Goal: Book appointment/travel/reservation

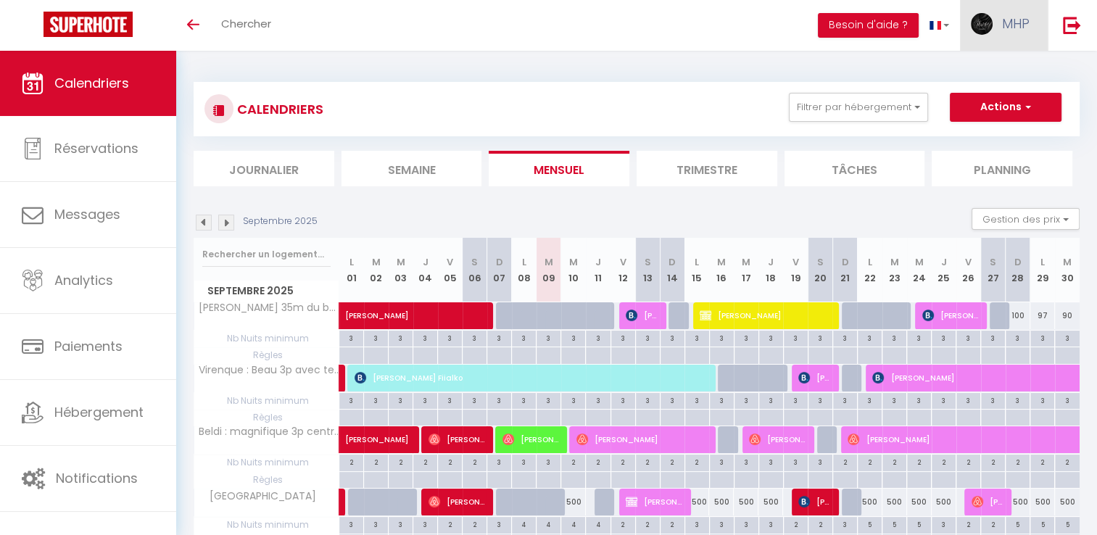
click at [1015, 30] on span "MHP" at bounding box center [1016, 24] width 28 height 18
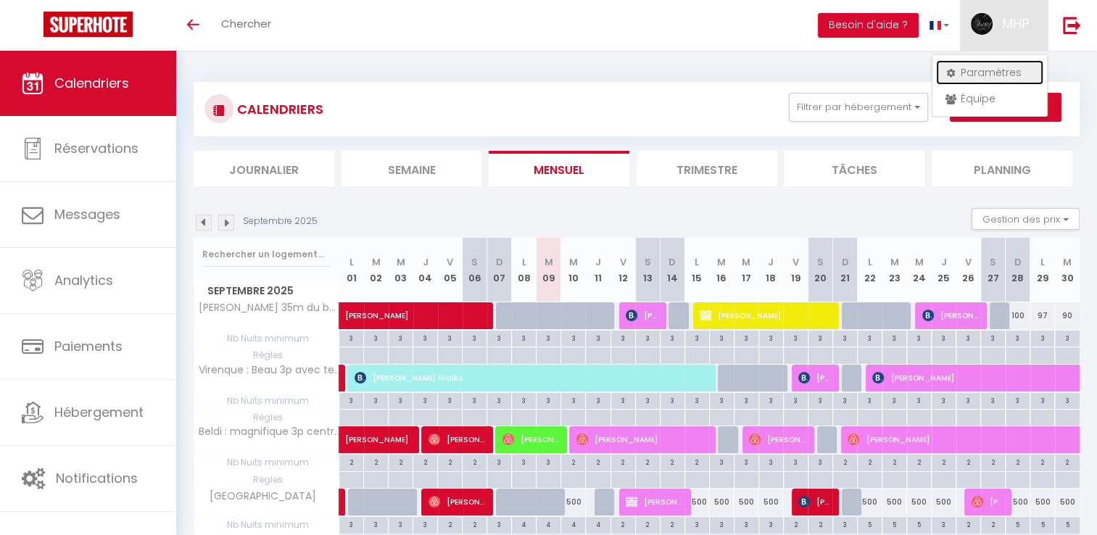
click at [981, 75] on link "Paramètres" at bounding box center [989, 72] width 107 height 25
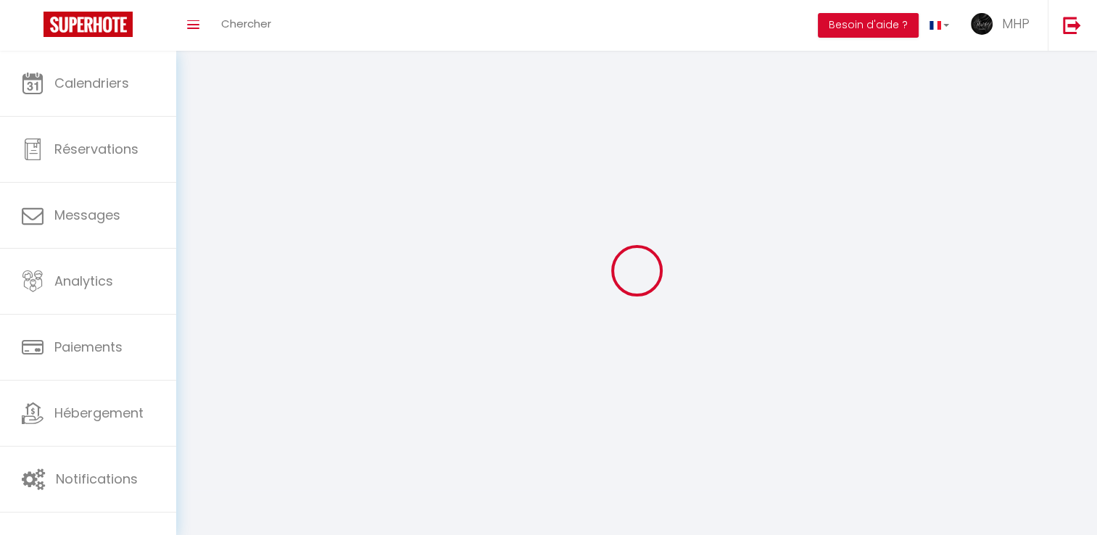
type input "MHP"
type input "Immobilier"
type input "0766506580"
type input "C/O FR2S 50 boulevard stalingrad"
type input "06000"
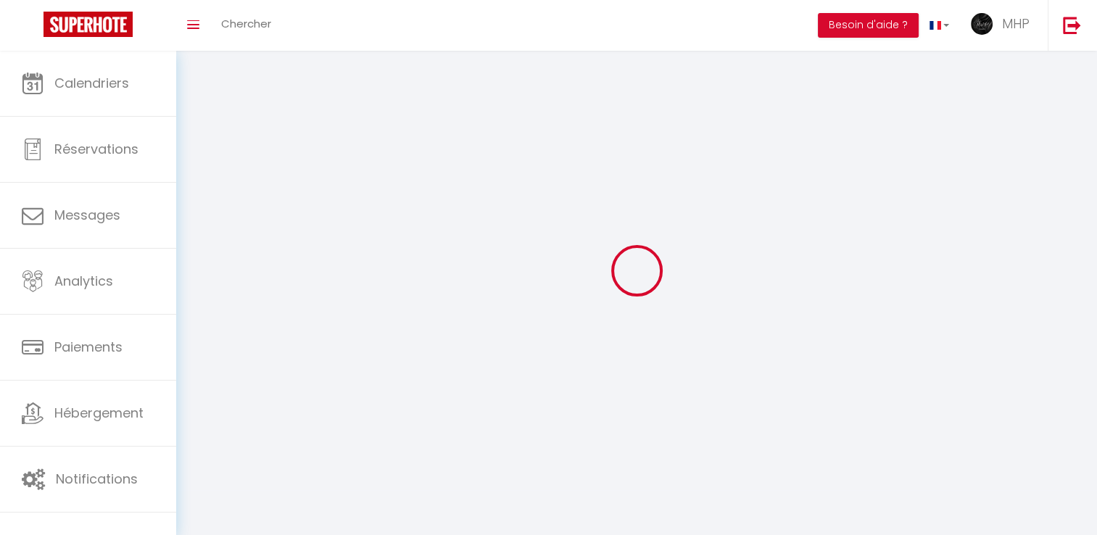
type input "Nice"
type input "y4kvWzmvgE4hdSmMo8wHy6UvM"
type input "Ed3cRvTgGwT3zVV1eFqFSsPUj"
type input "https://app.superhote.com/#/get-available-rentals/Ed3cRvTgGwT3zVV1eFqFSsPUj"
select select "28"
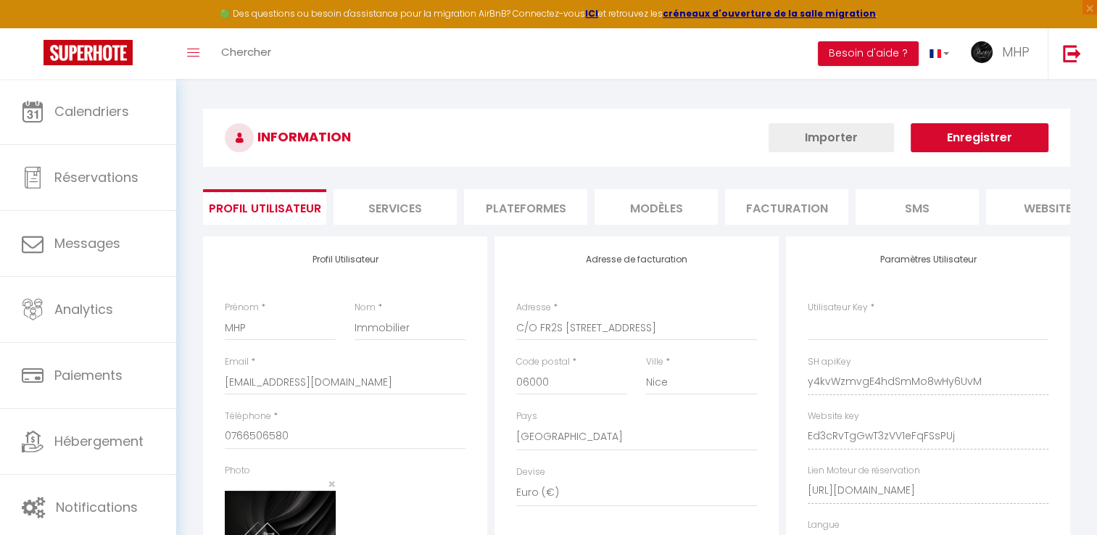
type input "y4kvWzmvgE4hdSmMo8wHy6UvM"
type input "Ed3cRvTgGwT3zVV1eFqFSsPUj"
type input "https://app.superhote.com/#/get-available-rentals/Ed3cRvTgGwT3zVV1eFqFSsPUj"
select select "fr"
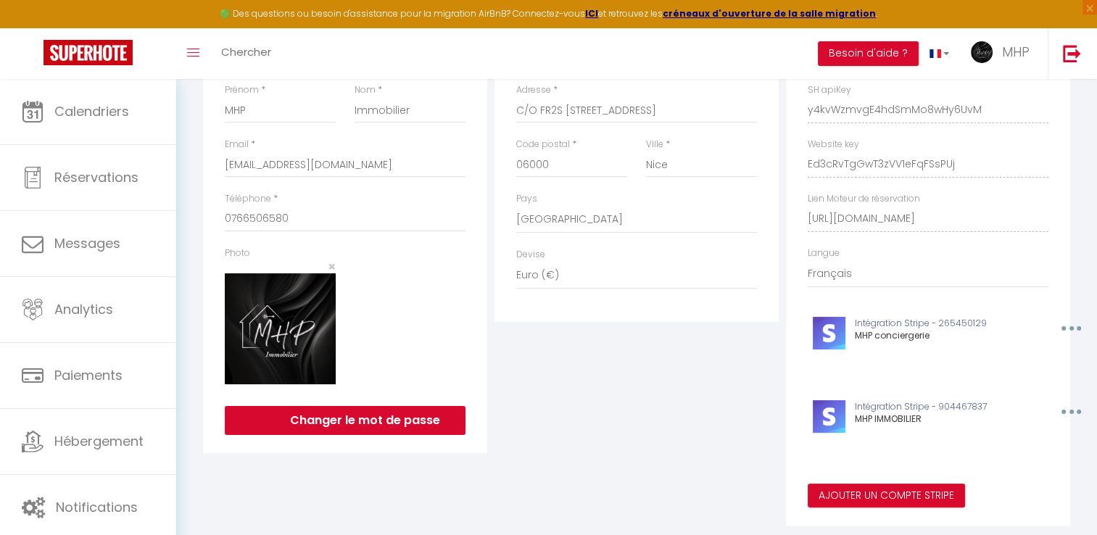
scroll to position [0, 168]
click at [1062, 223] on div "Paramètres Utilisateur SH apiKey y4kvWzmvgE4hdSmMo8wHy6UvM Website key Ed3cRvTg…" at bounding box center [928, 272] width 284 height 507
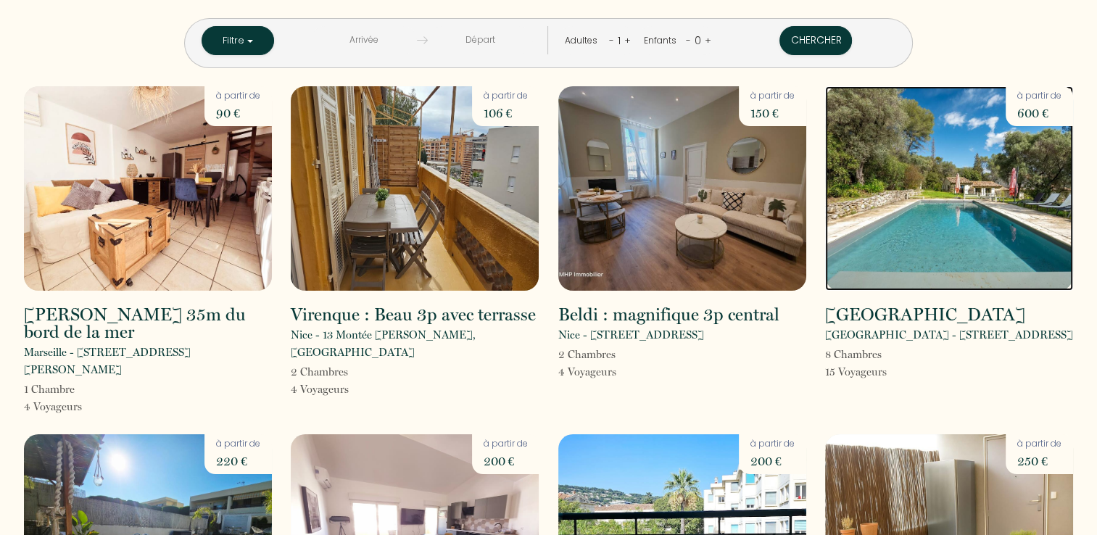
click at [974, 234] on img at bounding box center [949, 188] width 248 height 205
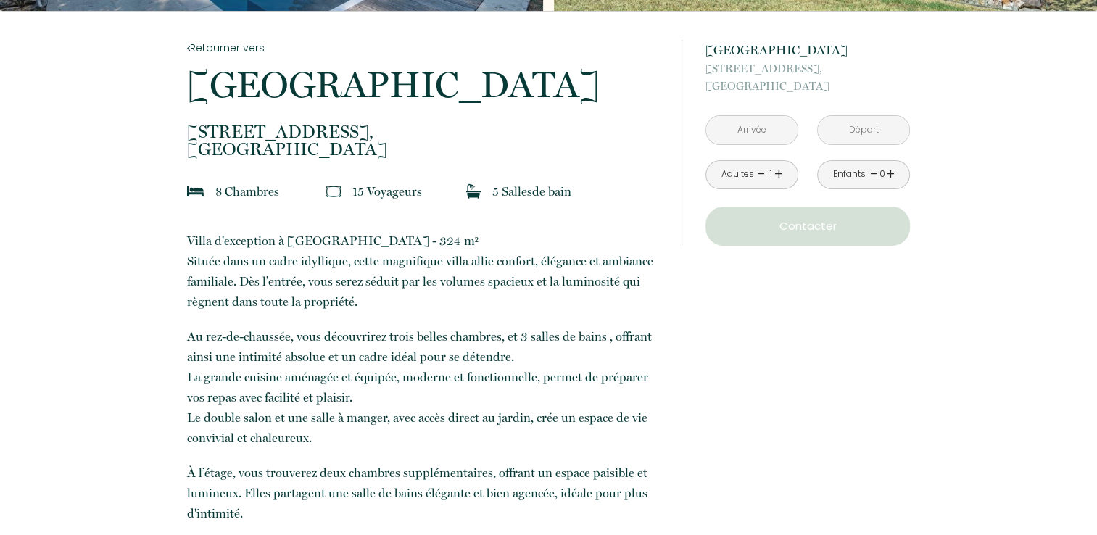
scroll to position [290, 0]
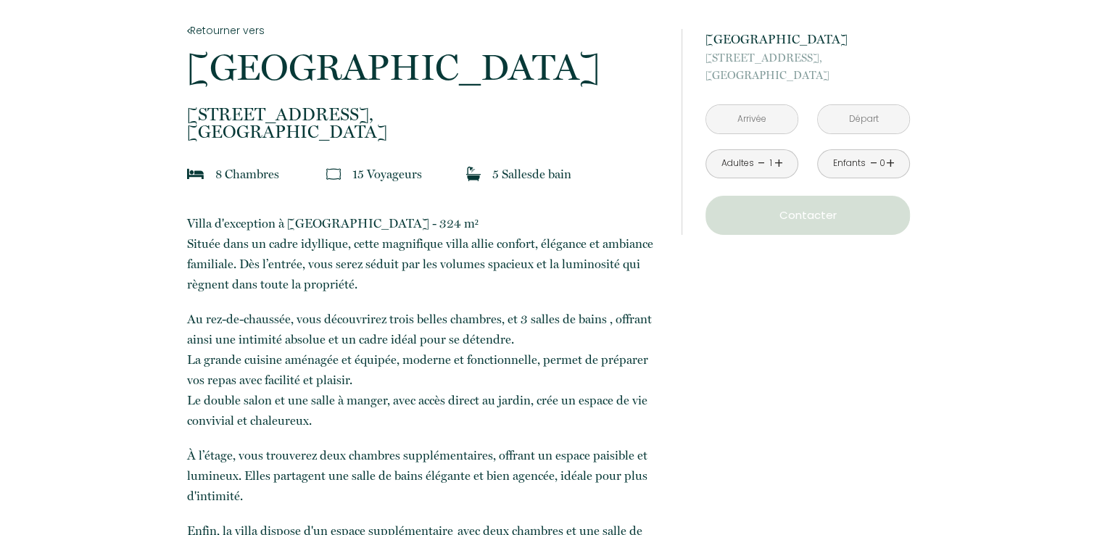
click at [782, 123] on input "text" at bounding box center [751, 119] width 91 height 28
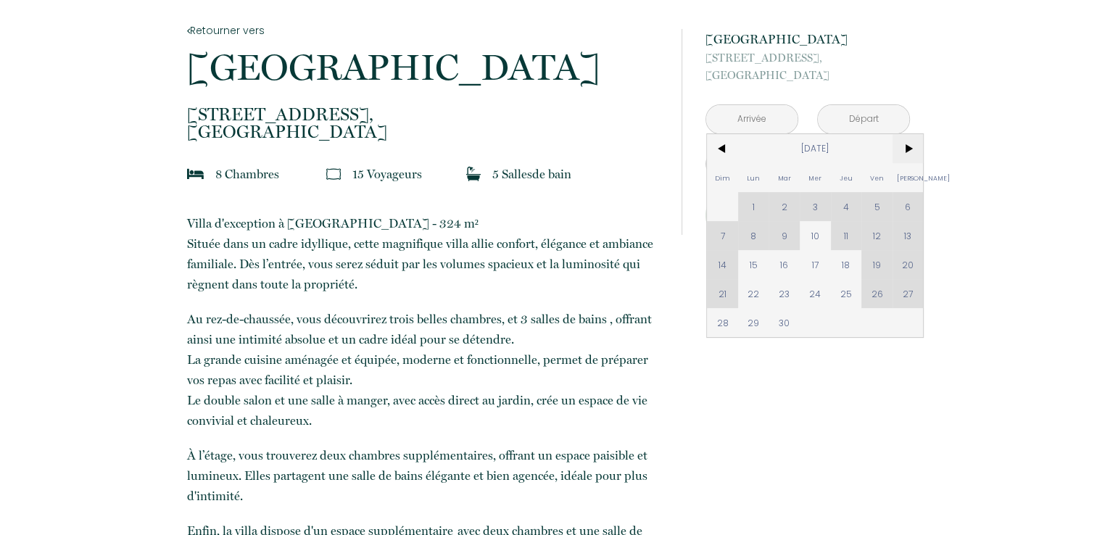
click at [907, 153] on span ">" at bounding box center [908, 148] width 31 height 29
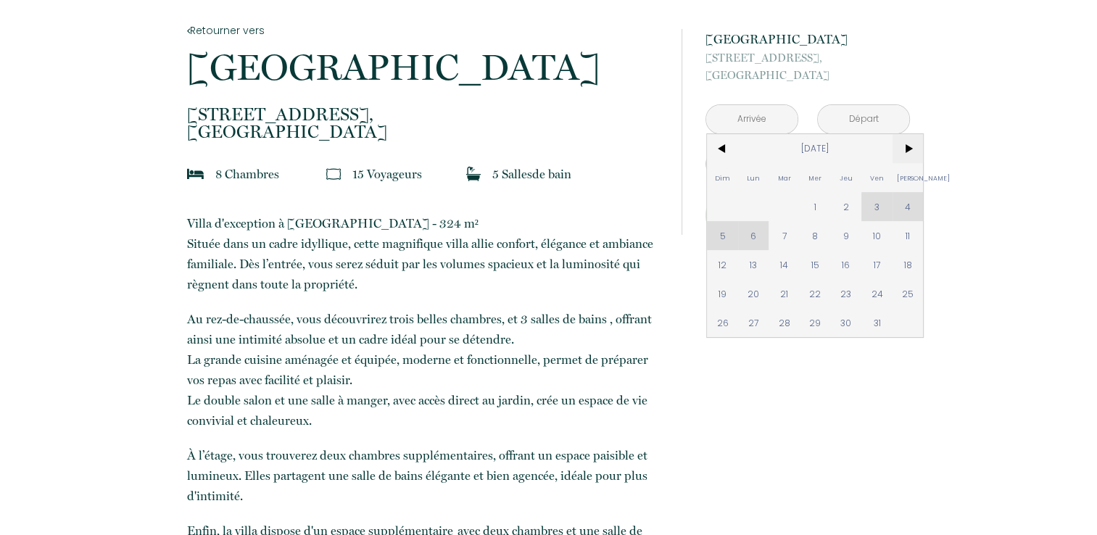
click at [907, 153] on span ">" at bounding box center [908, 148] width 31 height 29
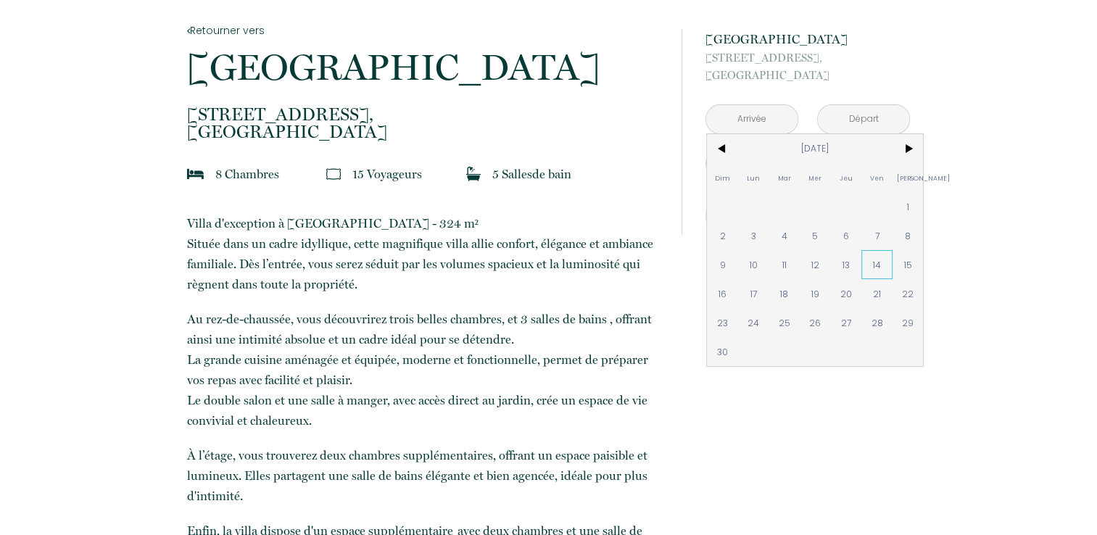
click at [876, 268] on span "14" at bounding box center [877, 264] width 31 height 29
type input "Ven 14 Nov 2025"
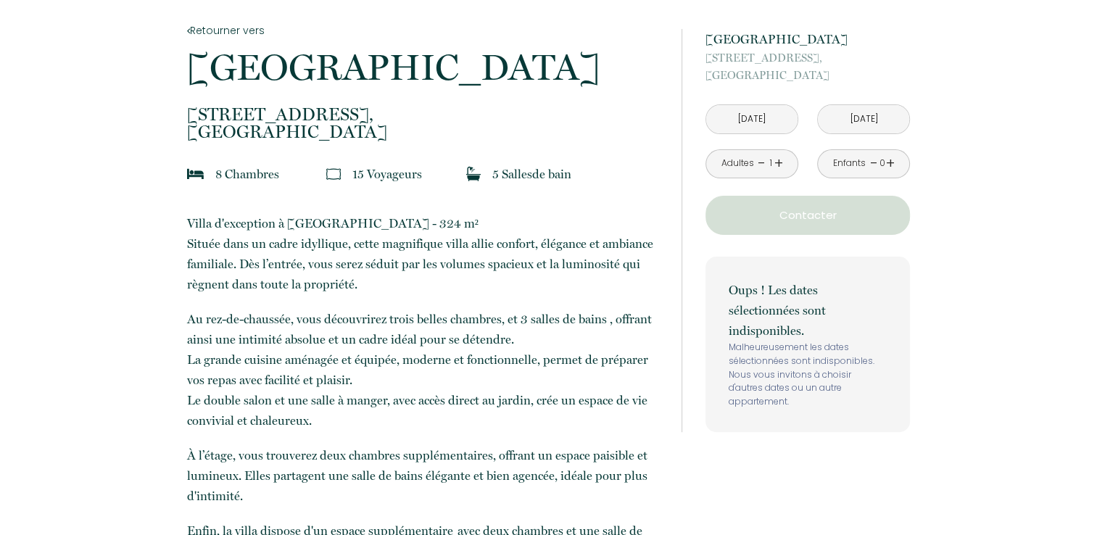
click at [899, 115] on input "Sam 15 Nov 2025" at bounding box center [863, 119] width 91 height 28
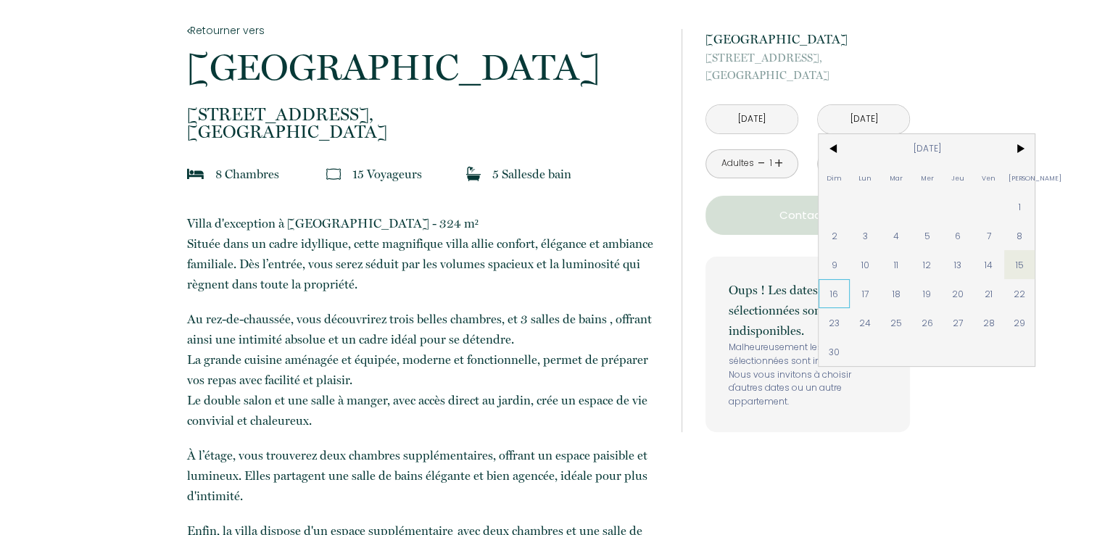
click at [839, 302] on span "16" at bounding box center [834, 293] width 31 height 29
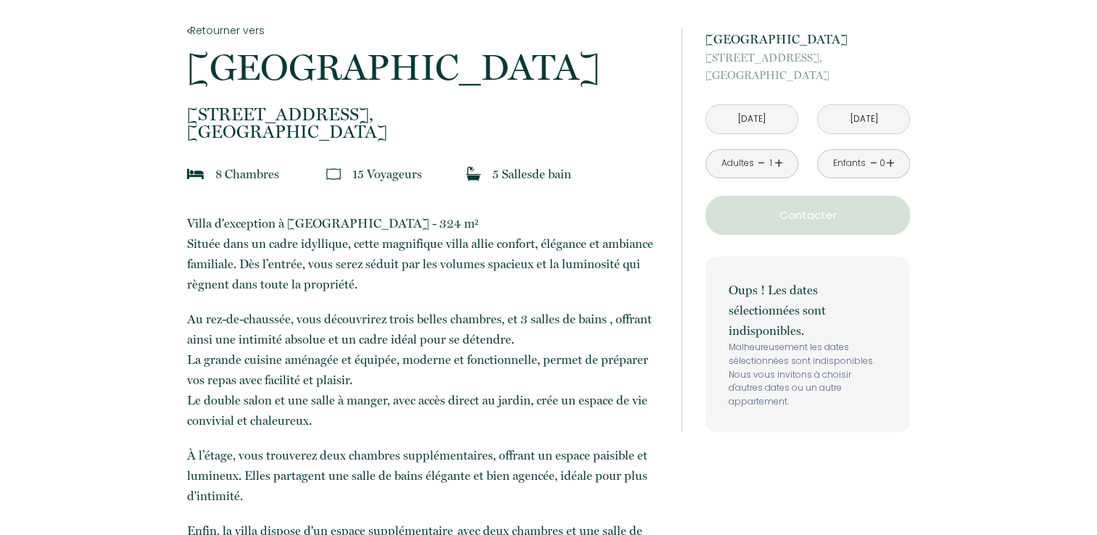
click at [777, 165] on link "+" at bounding box center [779, 163] width 9 height 22
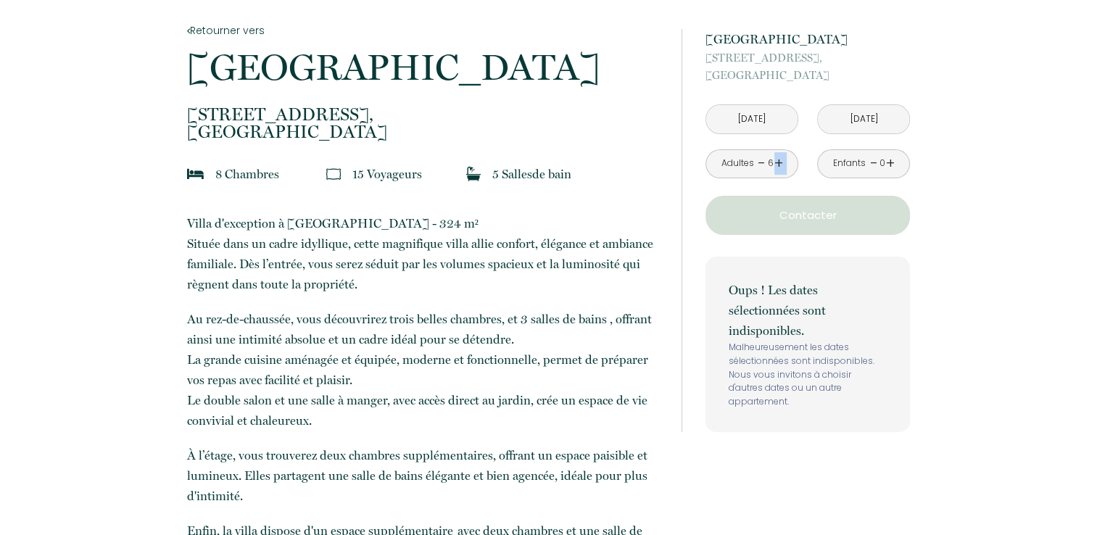
click at [777, 165] on link "+" at bounding box center [779, 163] width 9 height 22
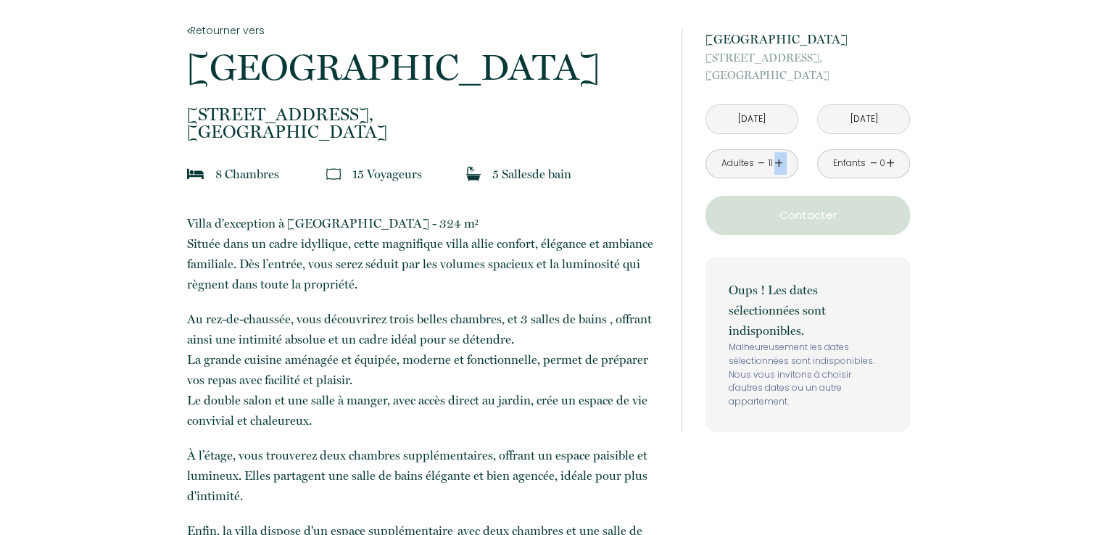
click at [777, 165] on link "+" at bounding box center [779, 163] width 9 height 22
click at [801, 218] on p "Contacter" at bounding box center [808, 215] width 194 height 17
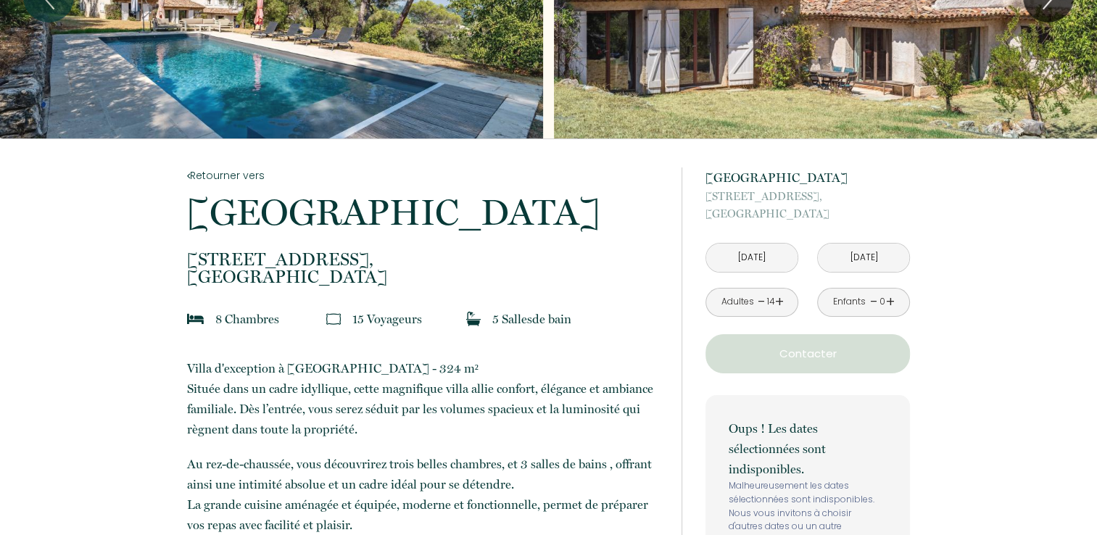
scroll to position [218, 0]
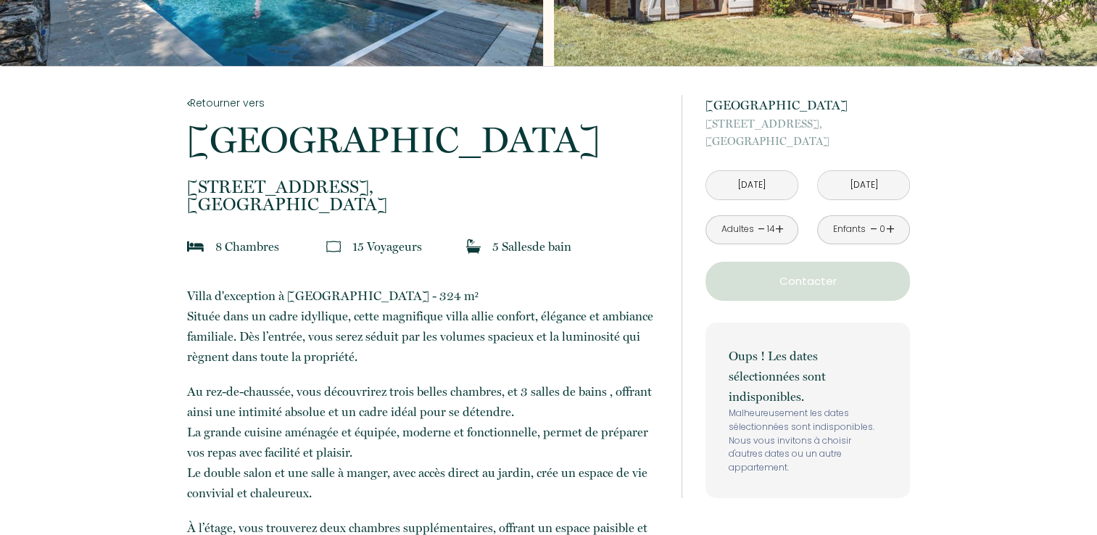
click at [893, 186] on input "Dim 16 Nov 2025" at bounding box center [863, 185] width 91 height 28
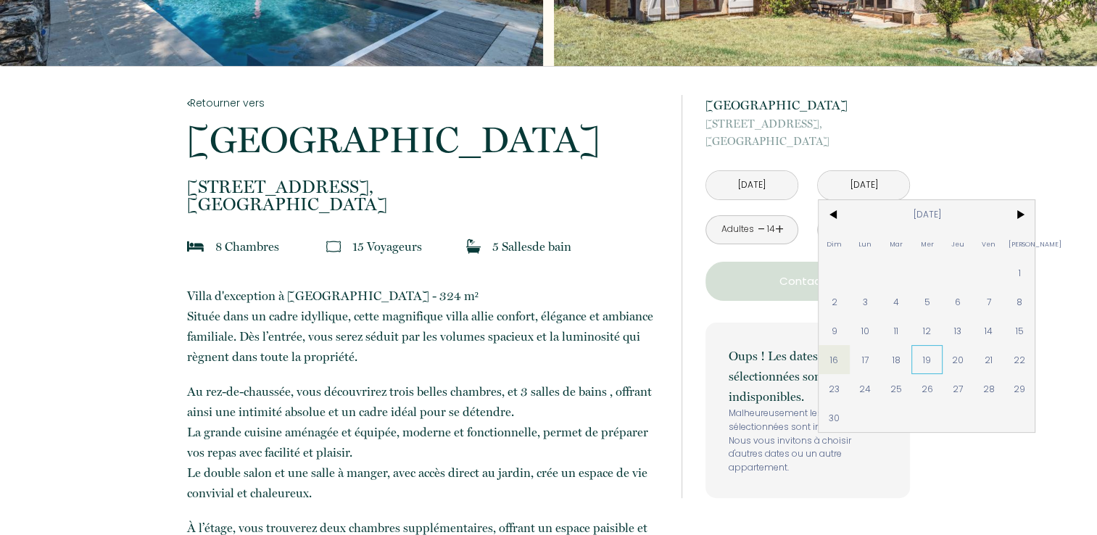
click at [928, 358] on span "19" at bounding box center [927, 359] width 31 height 29
type input "Mer 19 Nov 2025"
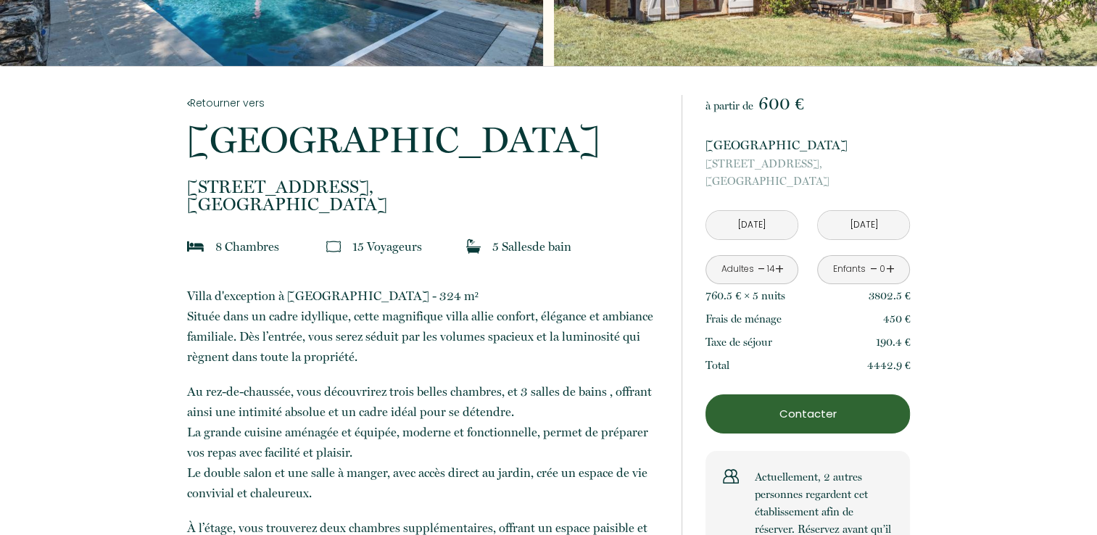
click at [759, 268] on link "-" at bounding box center [762, 269] width 8 height 22
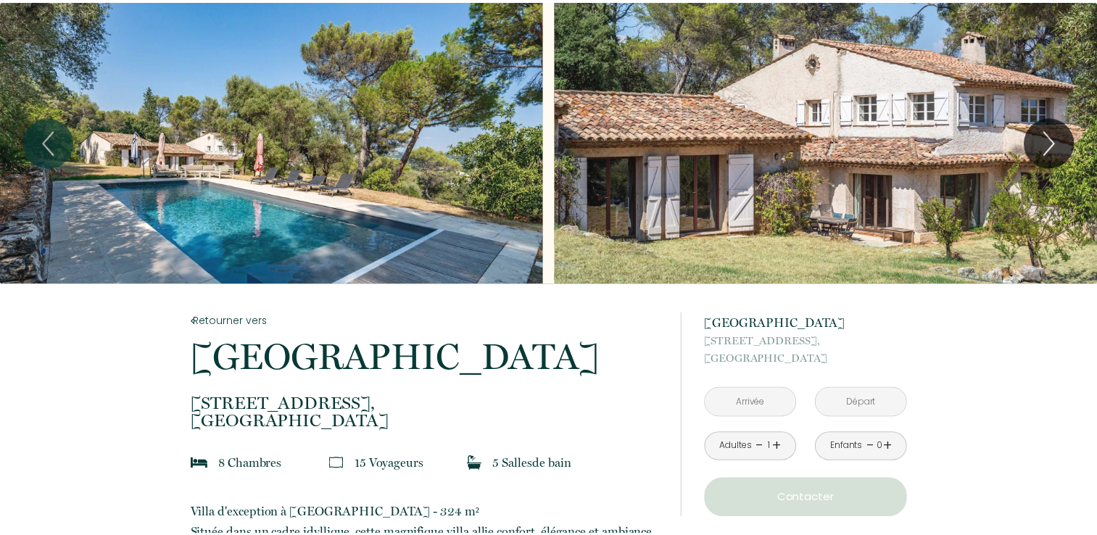
scroll to position [218, 0]
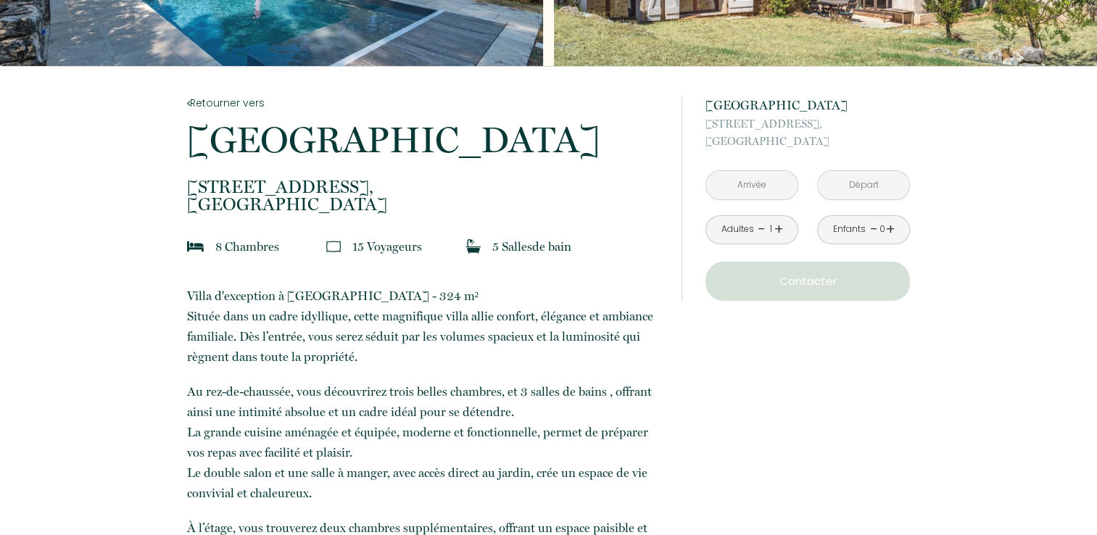
click at [785, 186] on input "text" at bounding box center [751, 185] width 91 height 28
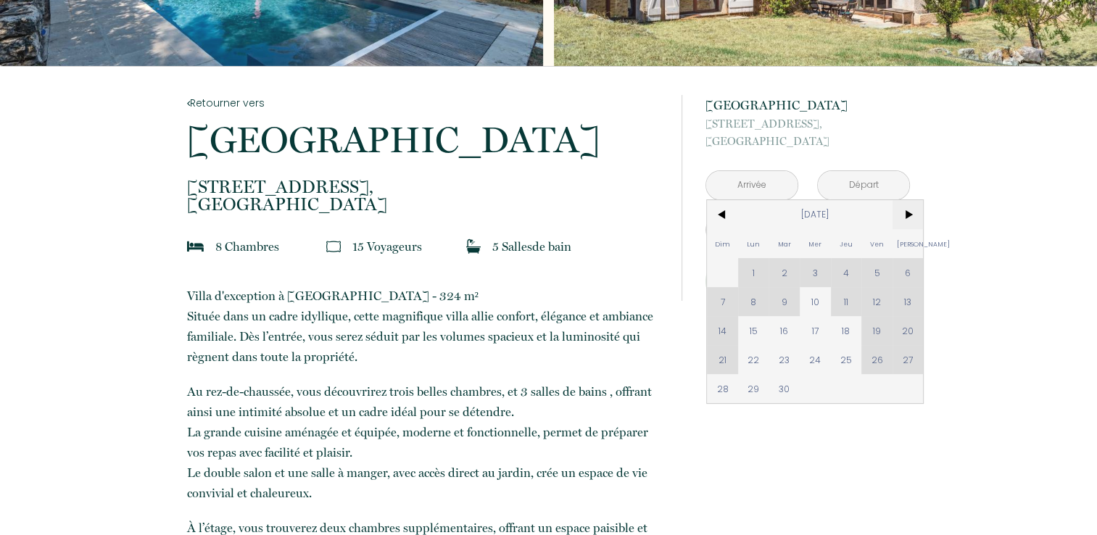
click at [910, 213] on span ">" at bounding box center [908, 214] width 31 height 29
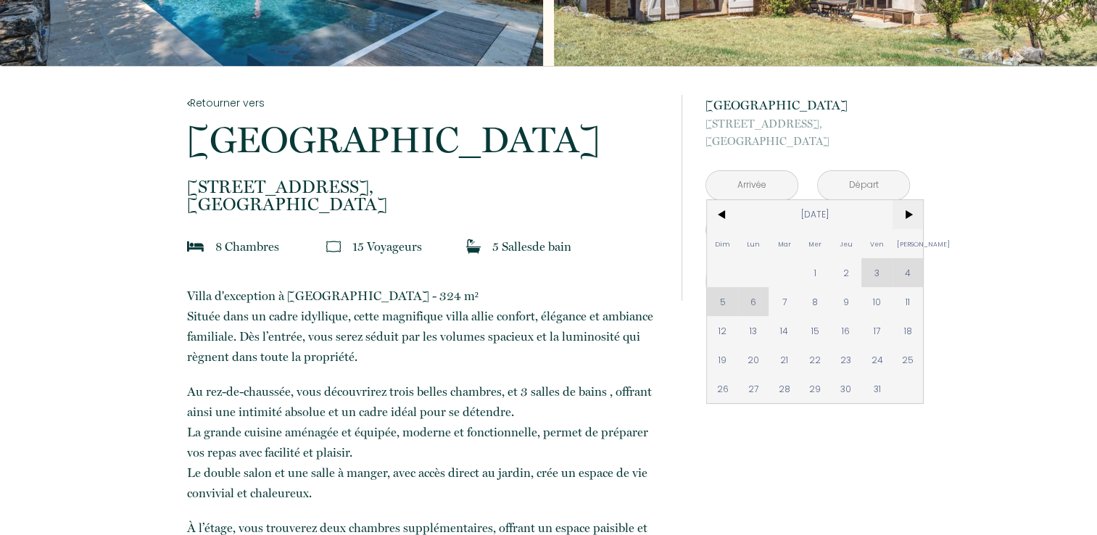
click at [910, 213] on span ">" at bounding box center [908, 214] width 31 height 29
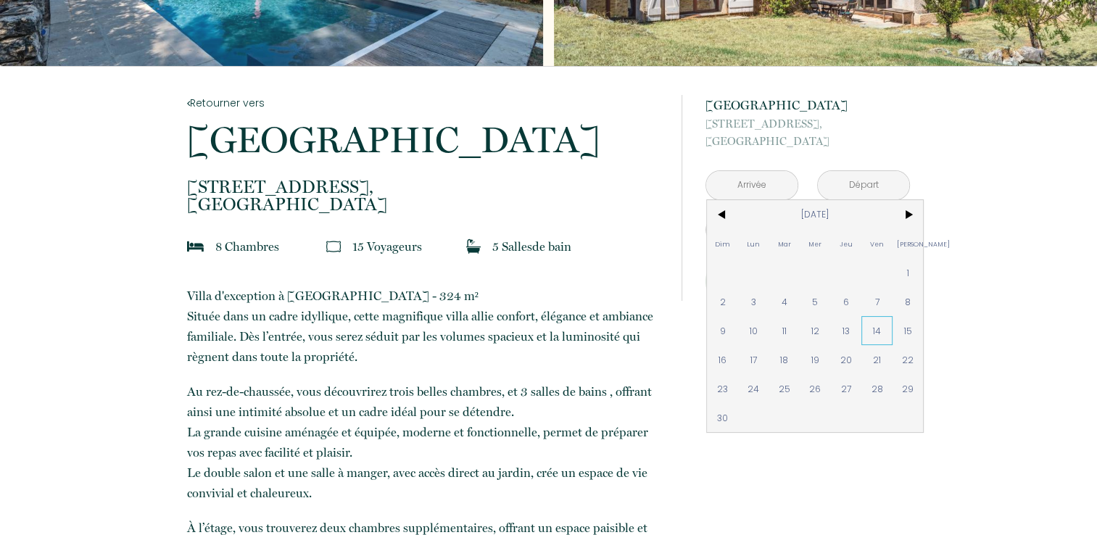
click at [883, 323] on span "14" at bounding box center [877, 330] width 31 height 29
type input "Ven 14 Nov 2025"
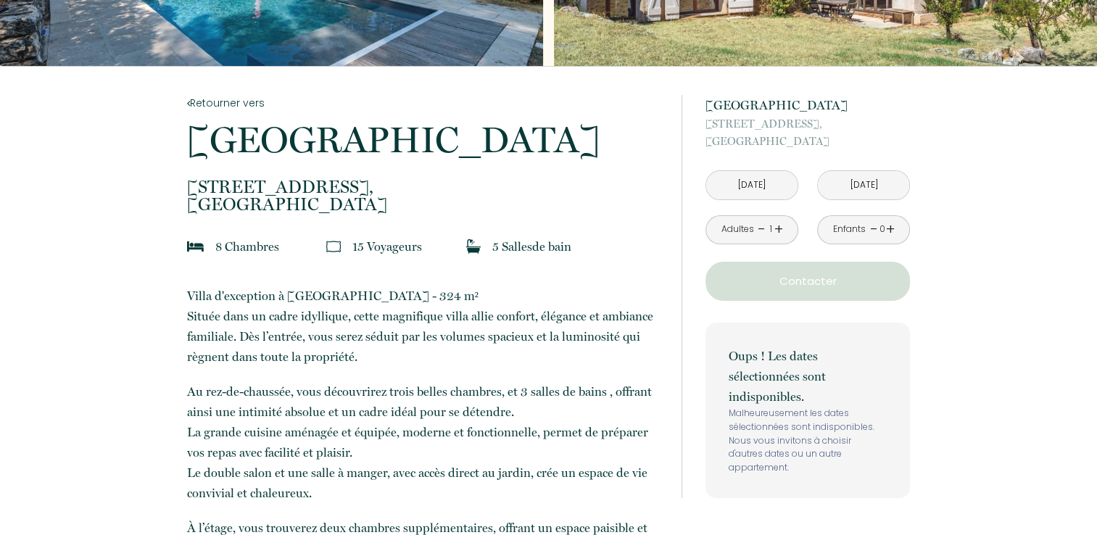
click at [814, 357] on p "Oups ! Les dates sélectionnées sont indisponibles." at bounding box center [808, 376] width 158 height 61
click at [859, 187] on input "Sam 15 Nov 2025" at bounding box center [863, 185] width 91 height 28
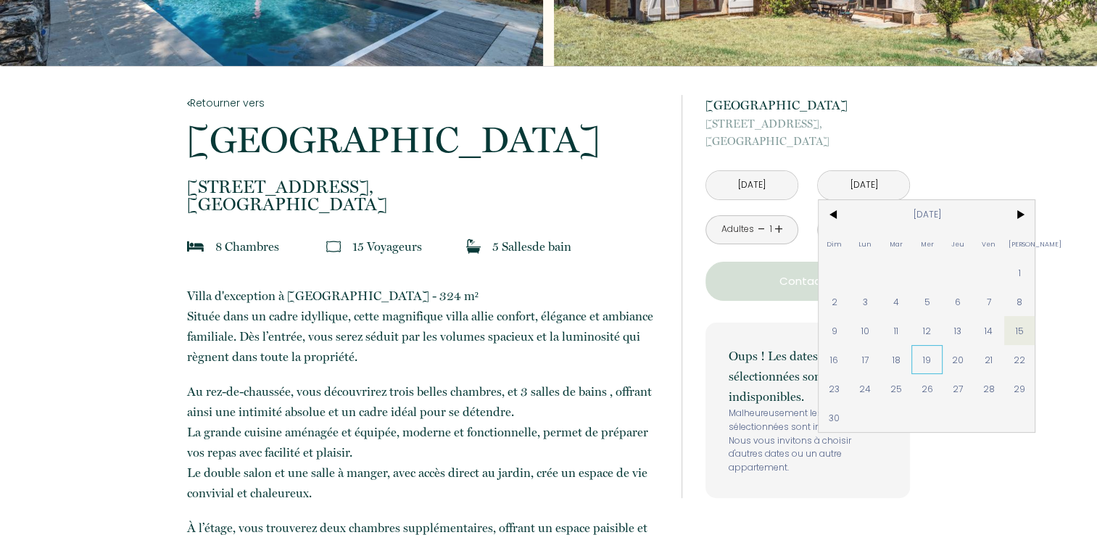
click at [922, 353] on span "19" at bounding box center [927, 359] width 31 height 29
type input "Mer 19 Nov 2025"
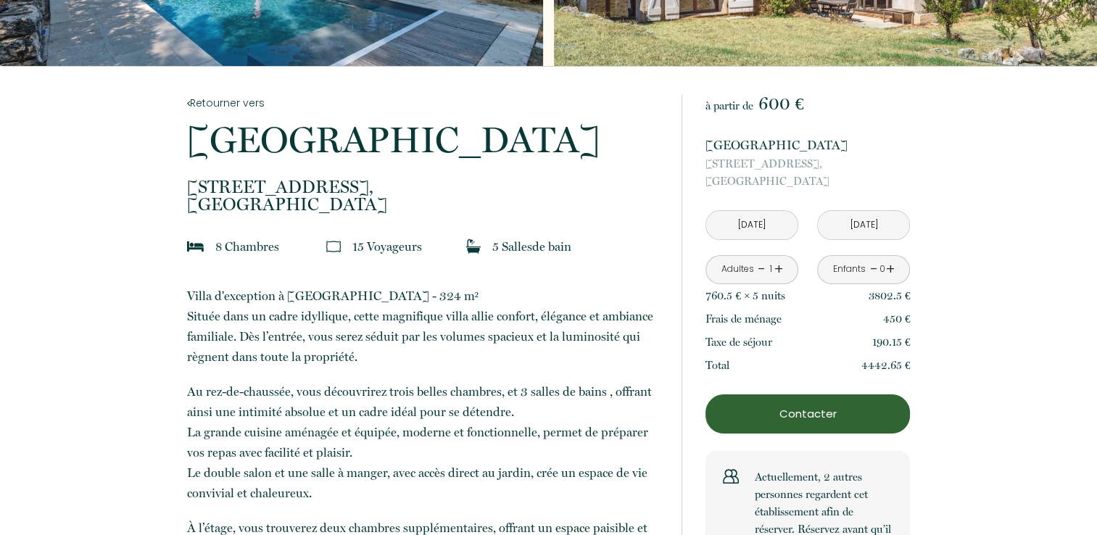
click at [775, 271] on link "+" at bounding box center [779, 269] width 9 height 22
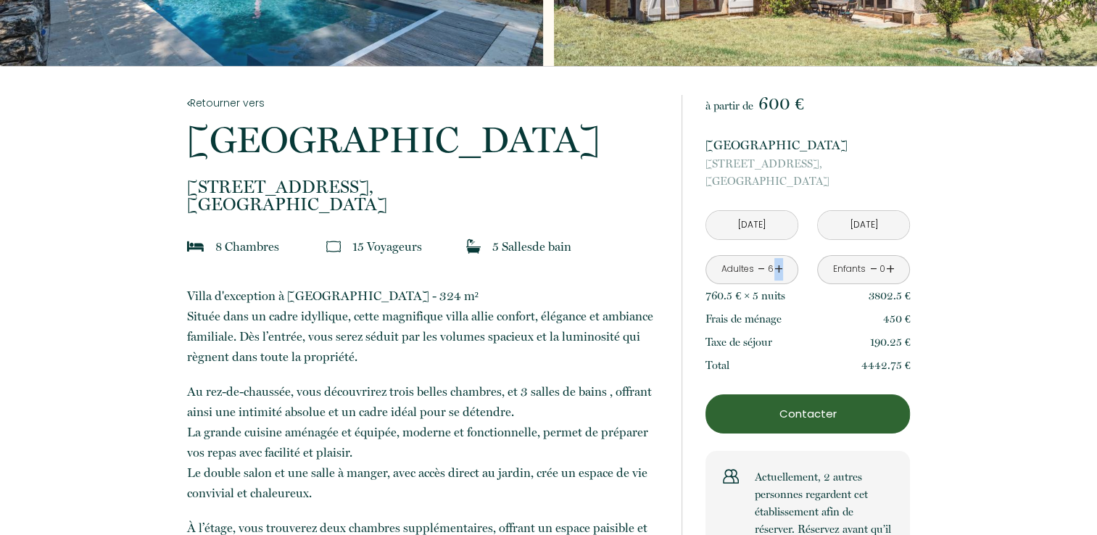
click at [775, 271] on link "+" at bounding box center [779, 269] width 9 height 22
click at [783, 271] on div "Adultes - 10 +" at bounding box center [752, 269] width 93 height 29
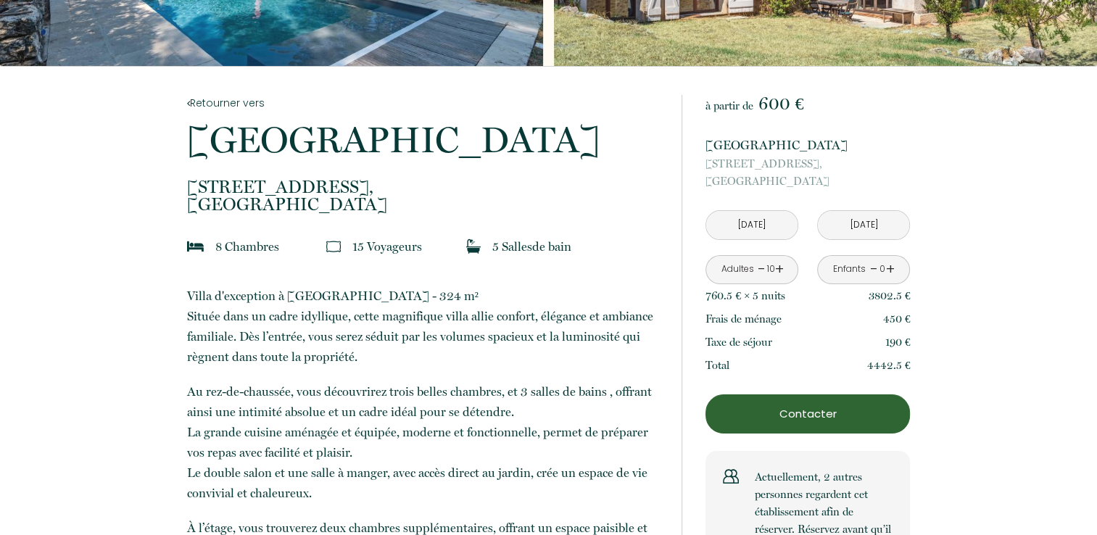
click at [783, 271] on div "Adultes - 10 +" at bounding box center [752, 269] width 93 height 29
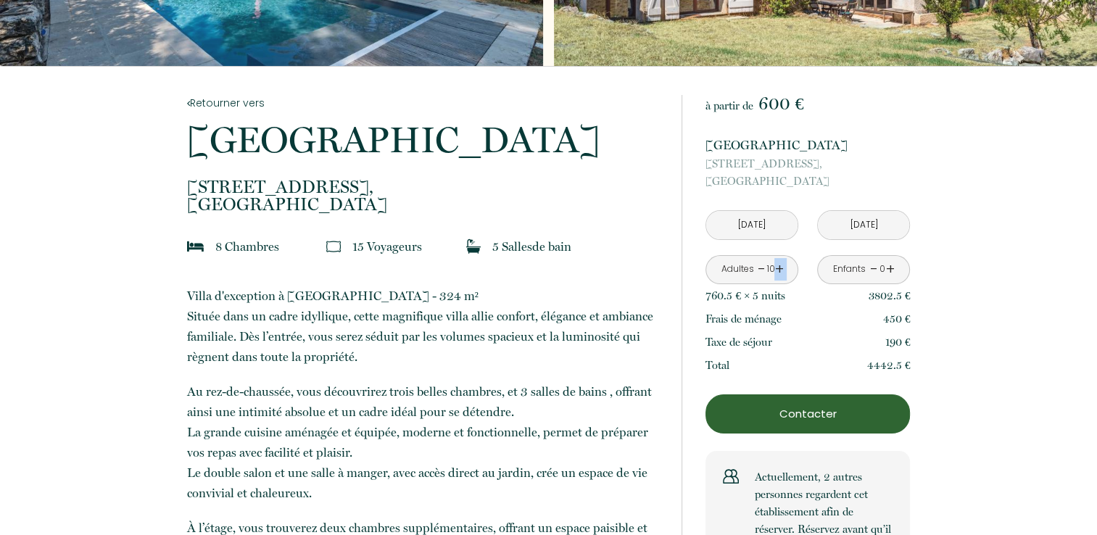
click at [783, 271] on div "Adultes - 10 +" at bounding box center [752, 269] width 93 height 29
click at [778, 271] on link "+" at bounding box center [779, 269] width 9 height 22
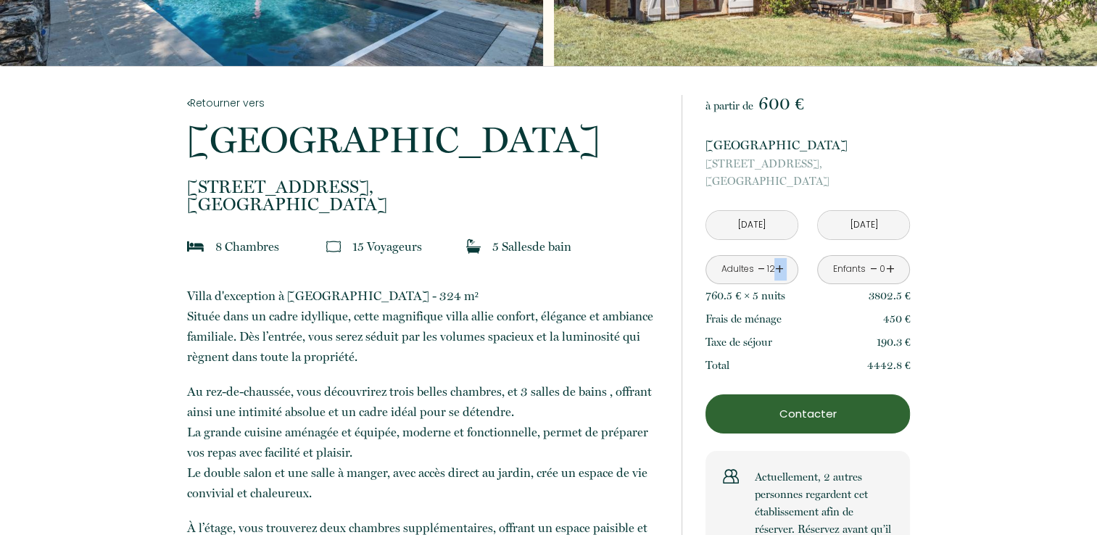
click at [778, 271] on link "+" at bounding box center [779, 269] width 9 height 22
click at [761, 267] on link "-" at bounding box center [762, 269] width 8 height 22
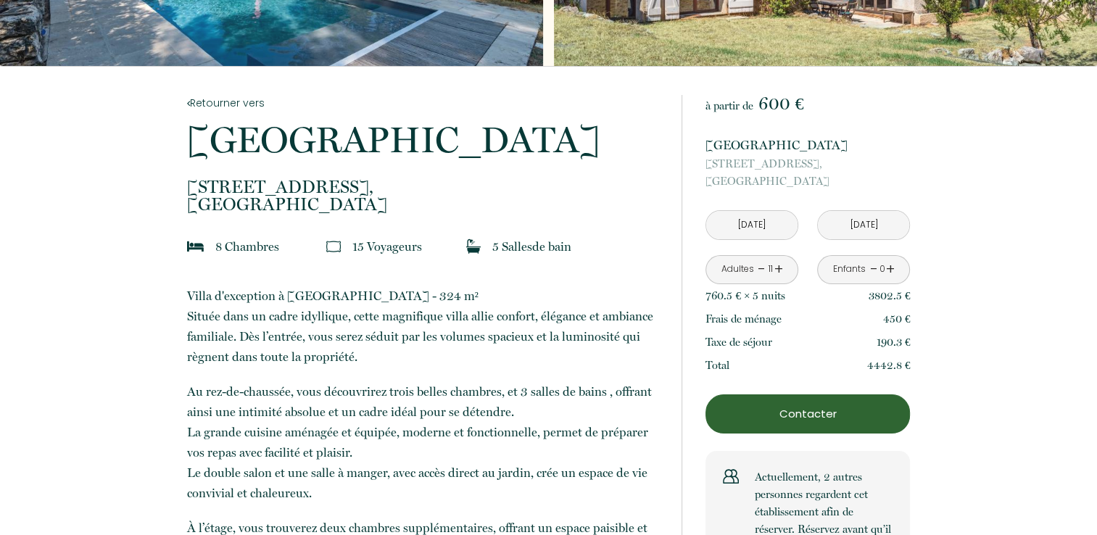
click at [761, 267] on link "-" at bounding box center [762, 269] width 8 height 22
